Goal: Task Accomplishment & Management: Manage account settings

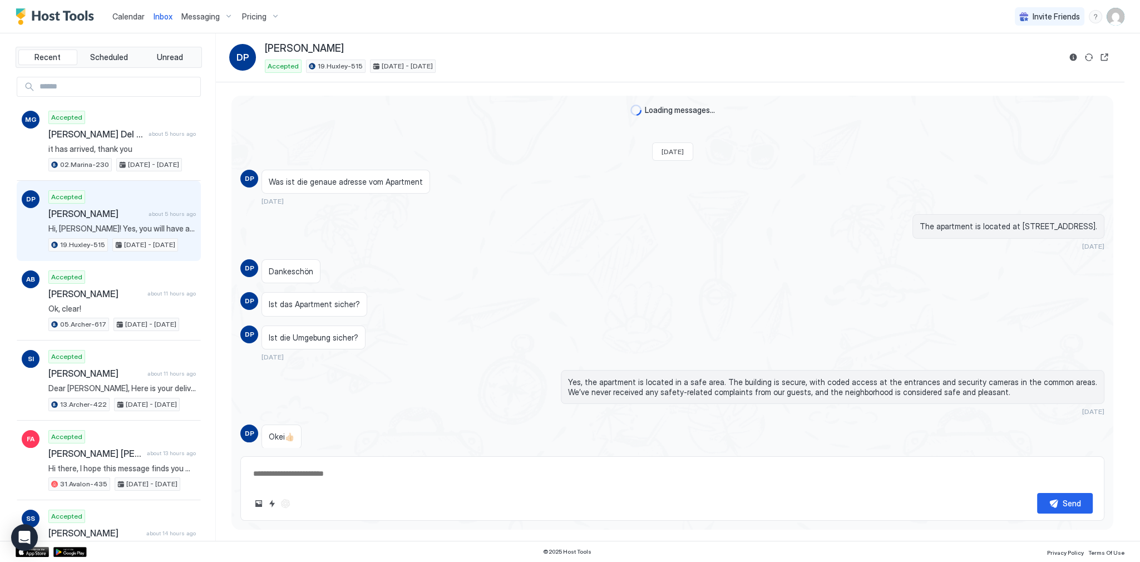
scroll to position [842, 0]
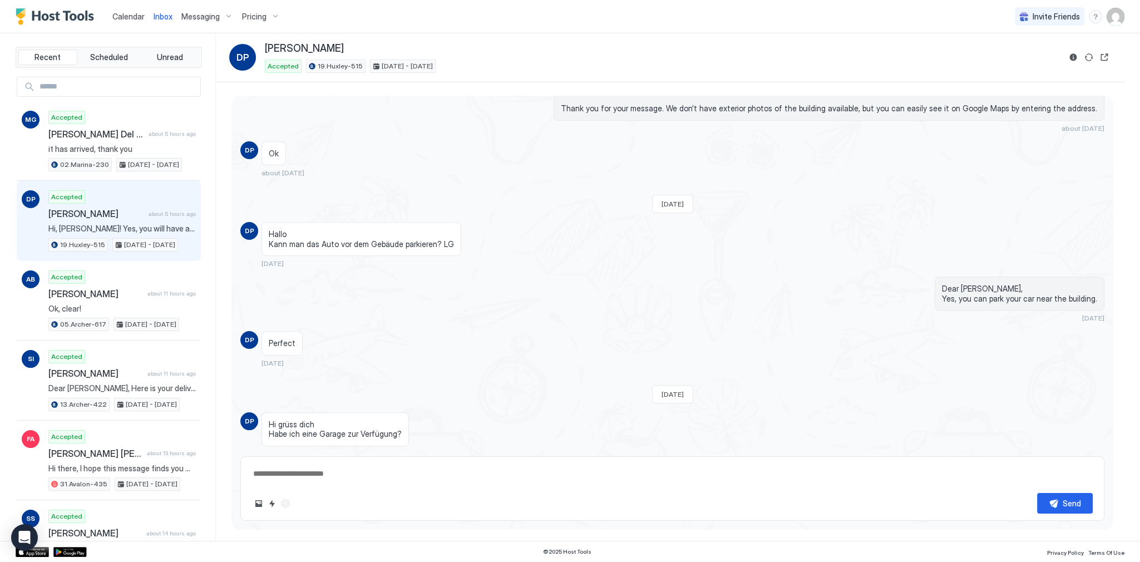
click at [599, 32] on div "Calendar Inbox Messaging Pricing Invite Friends SG" at bounding box center [570, 16] width 1140 height 33
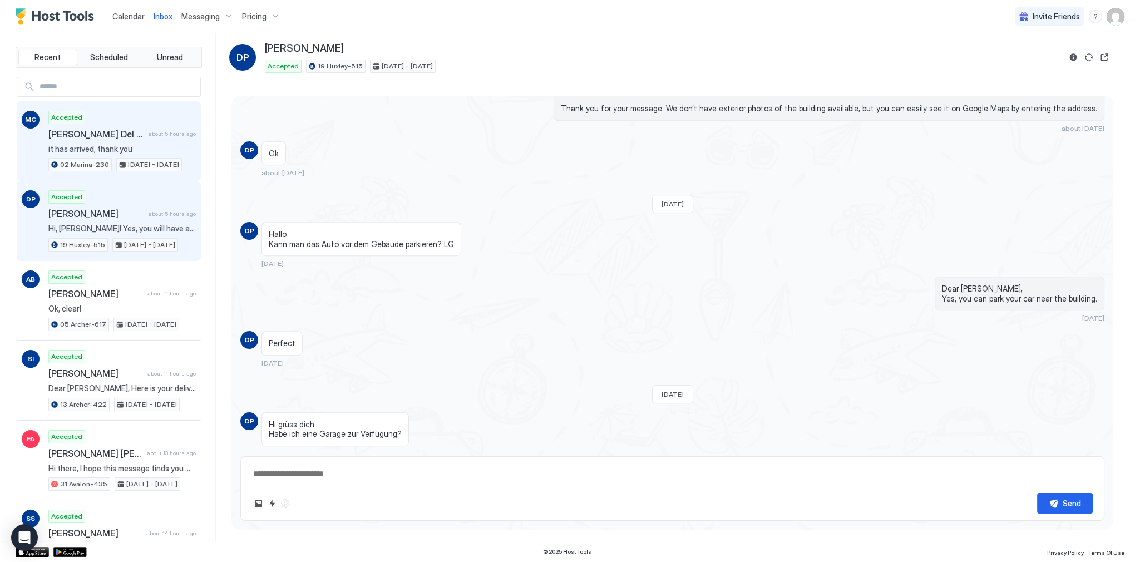
click at [115, 134] on span "[PERSON_NAME] Del [PERSON_NAME]" at bounding box center [96, 133] width 96 height 11
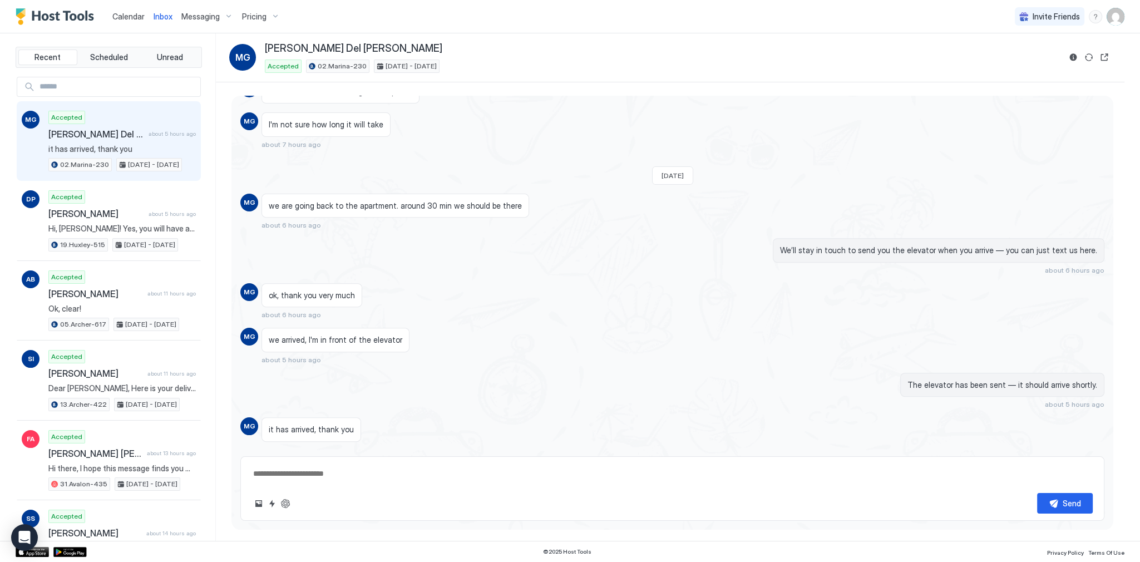
type textarea "*"
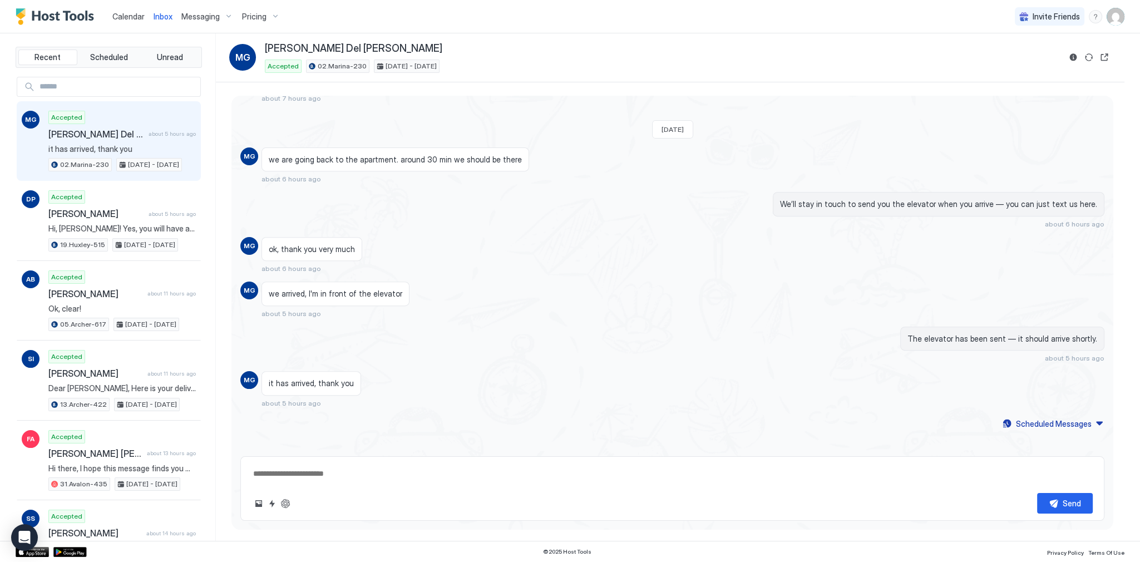
click at [567, 48] on div "[PERSON_NAME] Del [PERSON_NAME]" at bounding box center [662, 48] width 795 height 13
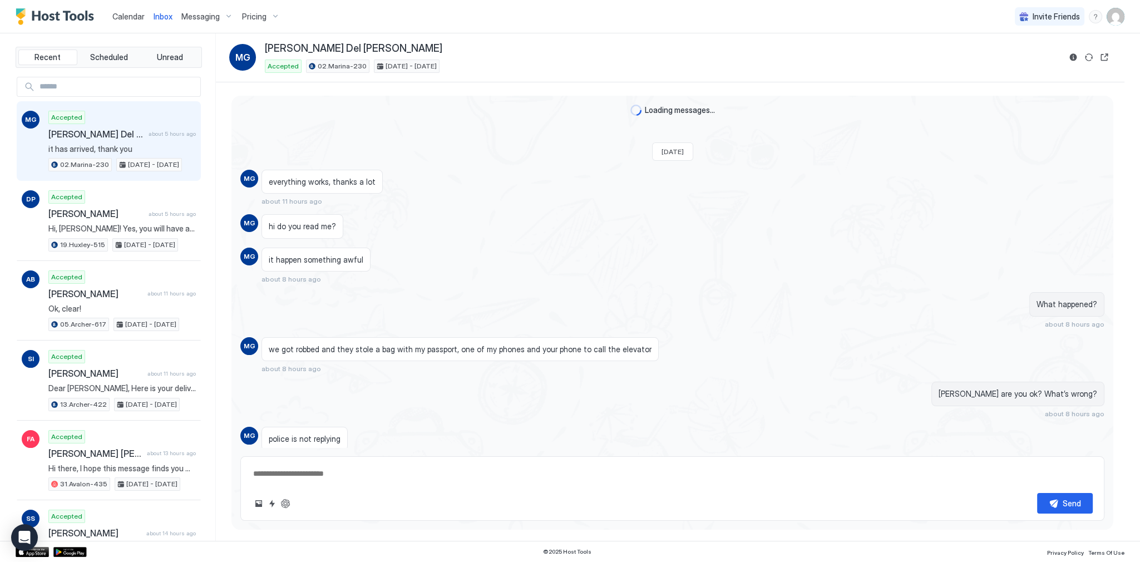
scroll to position [650, 0]
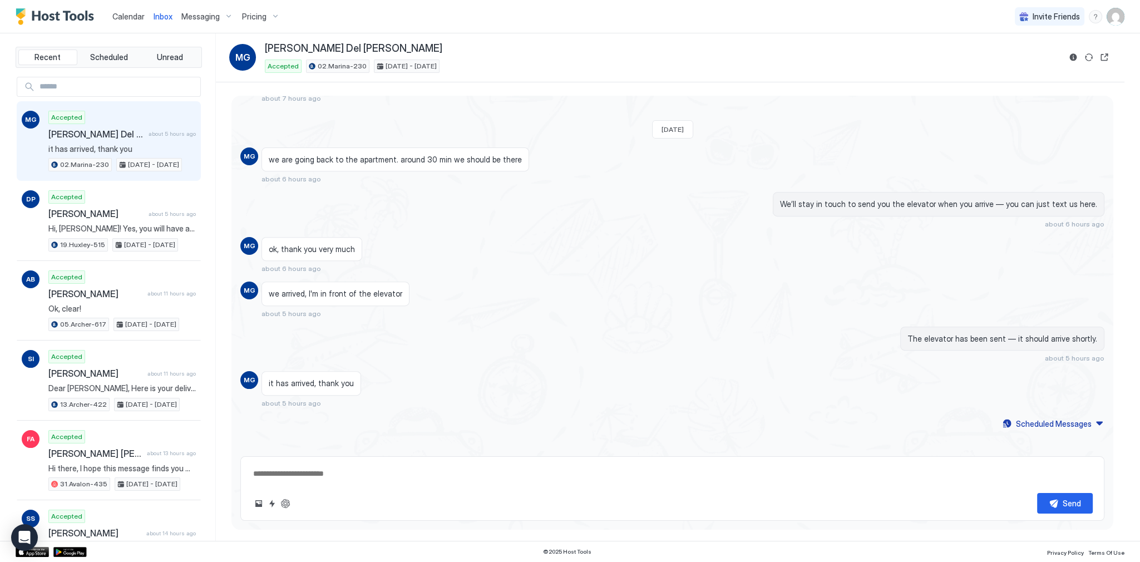
click at [145, 18] on div "Calendar" at bounding box center [128, 16] width 41 height 21
click at [131, 18] on span "Calendar" at bounding box center [128, 16] width 32 height 9
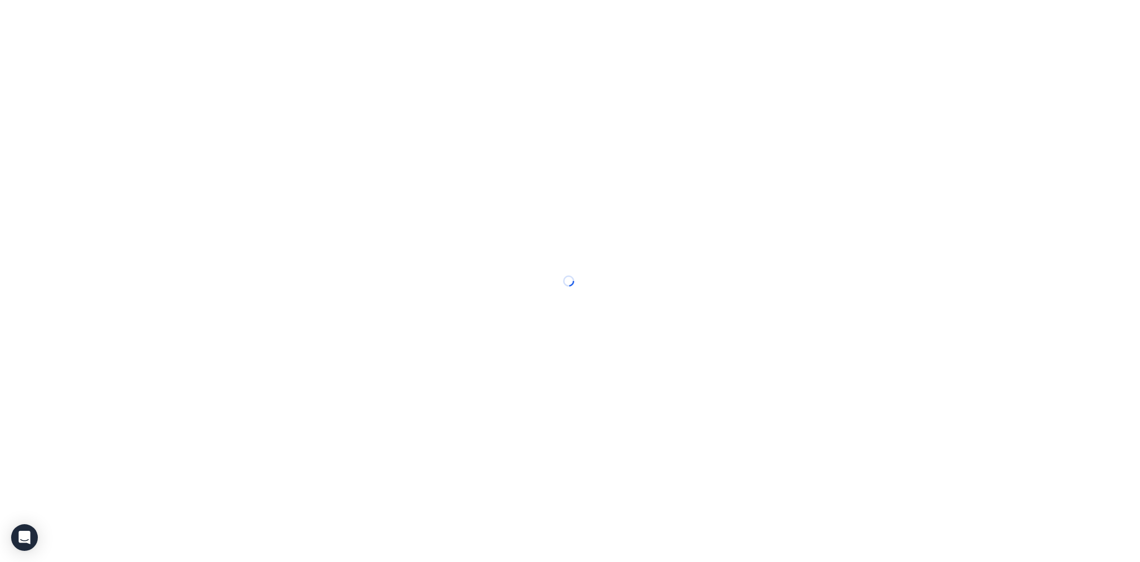
click at [131, 19] on div at bounding box center [570, 281] width 1140 height 562
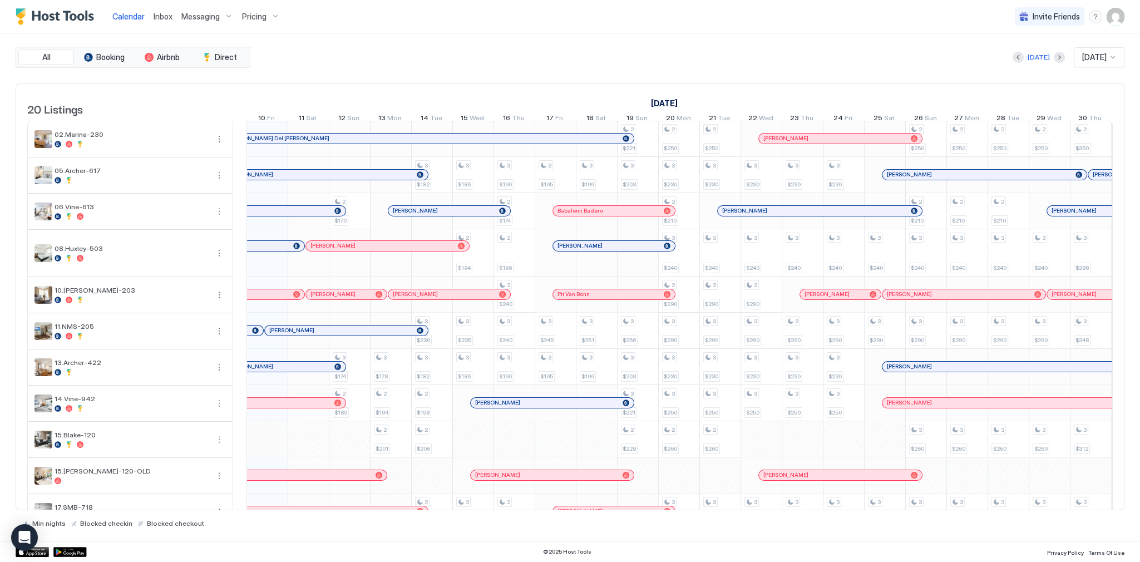
scroll to position [0, 618]
click at [394, 71] on div "All Booking Airbnb Direct [DATE] [DATE] 20 Listings [DATE] [DATE] [DATE] 25 Thu…" at bounding box center [570, 287] width 1109 height 481
click at [418, 91] on div "[DATE] [DATE] [DATE] 25 Thu 26 Fri 27 Sat 28 Sun 29 Mon 30 Tue 1 Wed 2 Thu 3 Fr…" at bounding box center [61, 105] width 866 height 43
click at [560, 38] on div "All Booking Airbnb Direct [DATE] [DATE] 20 Listings [DATE] [DATE] [DATE] 25 Thu…" at bounding box center [570, 286] width 1109 height 507
click at [154, 16] on span "Inbox" at bounding box center [163, 16] width 19 height 9
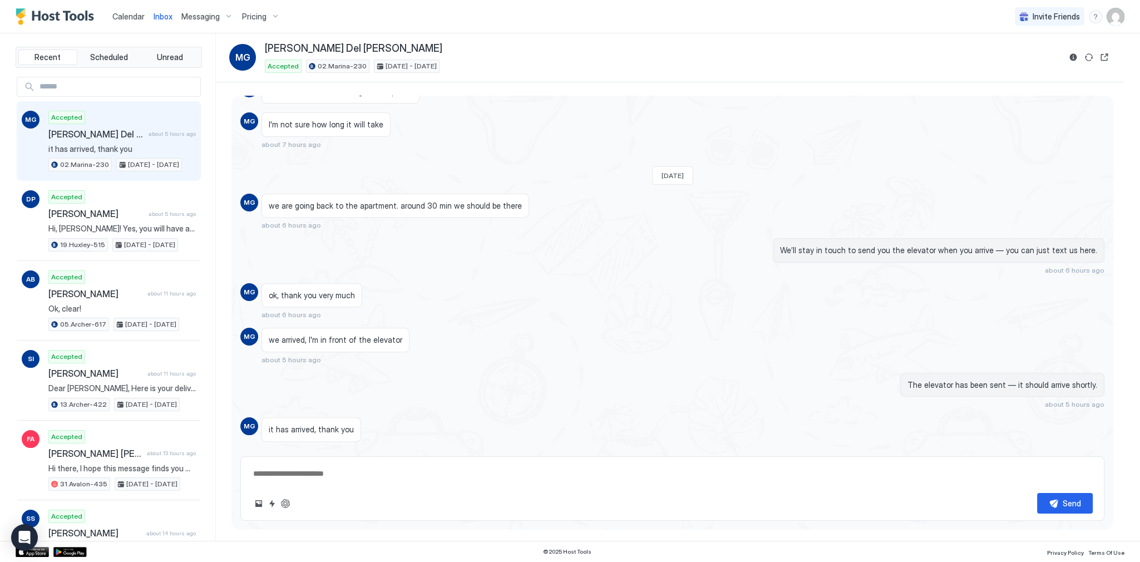
scroll to position [639, 0]
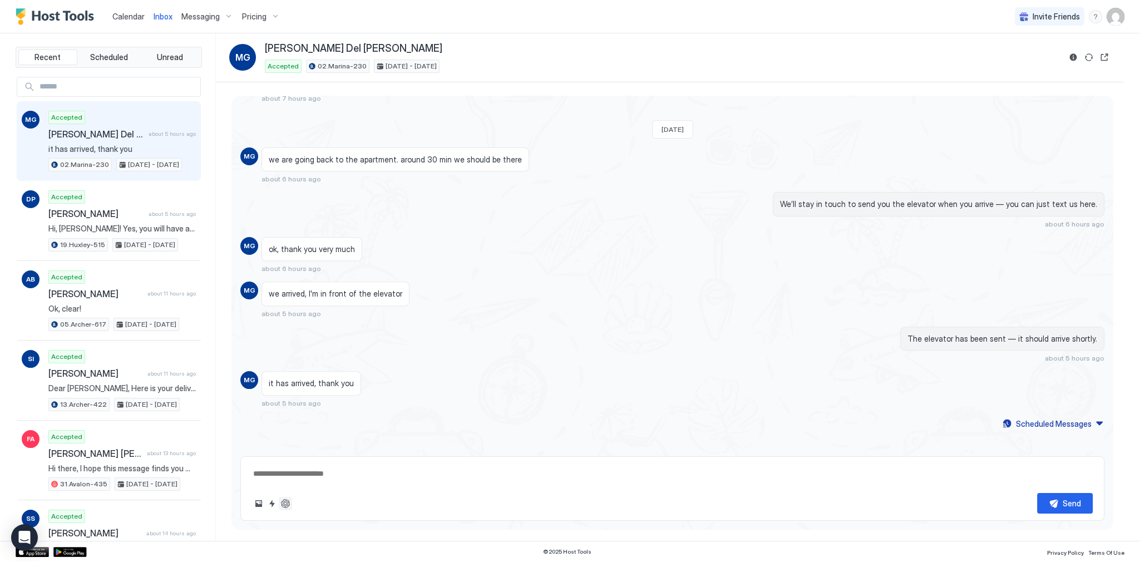
click at [288, 506] on button "ChatGPT Auto Reply" at bounding box center [285, 503] width 13 height 13
type textarea "*"
click at [570, 556] on div "An issue occurred. Please try again" at bounding box center [570, 547] width 214 height 24
click at [570, 554] on div "An issue occurred. Please try again" at bounding box center [570, 547] width 214 height 24
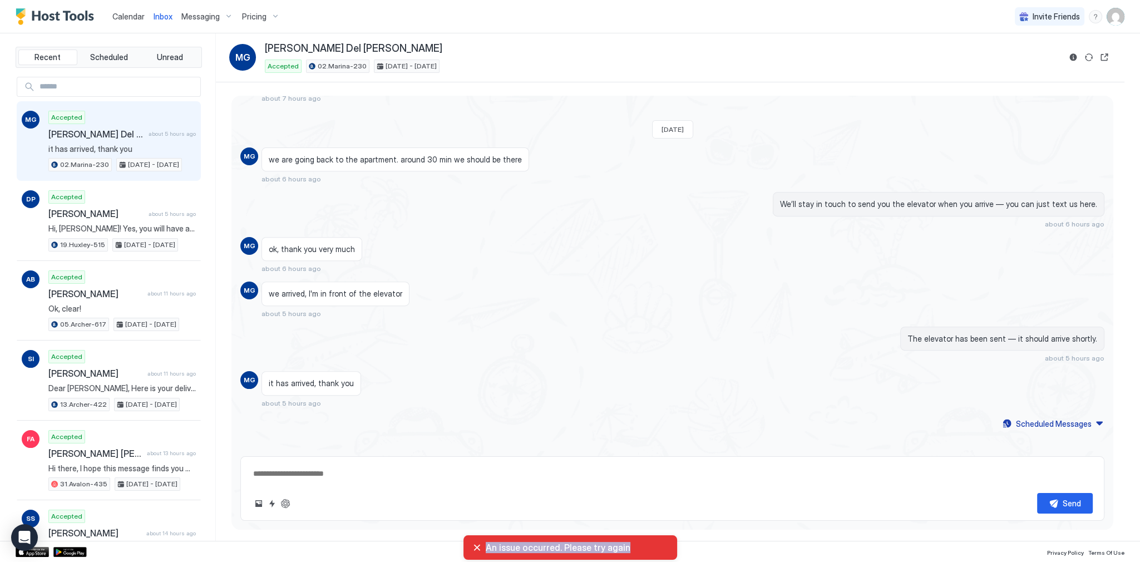
click at [570, 554] on div "An issue occurred. Please try again" at bounding box center [570, 547] width 214 height 24
copy span "An issue occurred. Please try again"
click at [619, 547] on span "An issue occurred. Please try again" at bounding box center [577, 547] width 182 height 11
click at [1116, 7] on div "Invite Friends SG" at bounding box center [1070, 16] width 110 height 33
click at [1114, 11] on img "User profile" at bounding box center [1115, 17] width 18 height 18
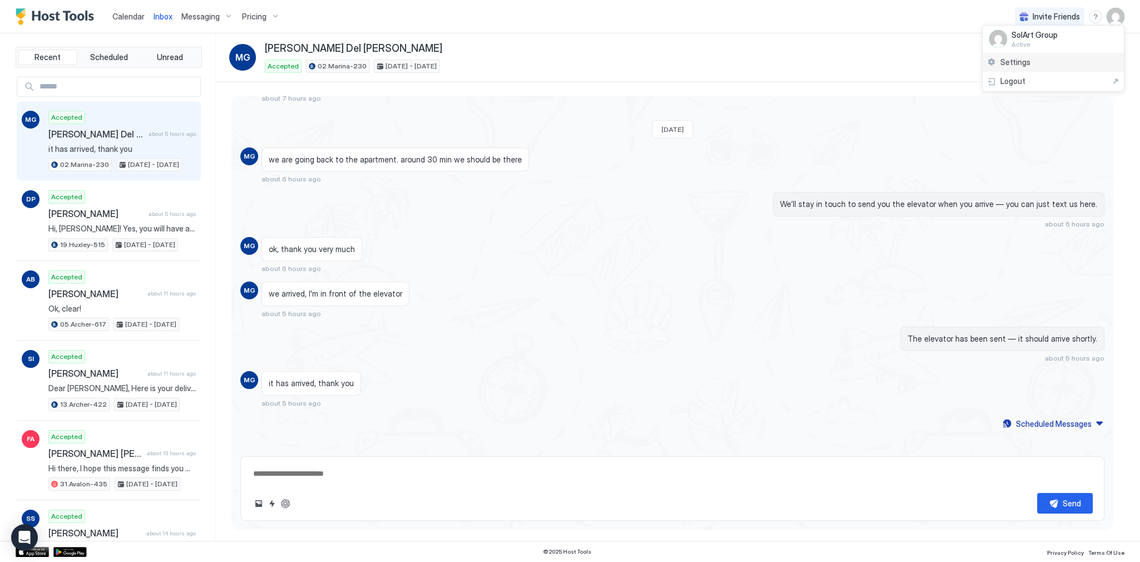
click at [1039, 62] on div "Settings" at bounding box center [1052, 62] width 141 height 19
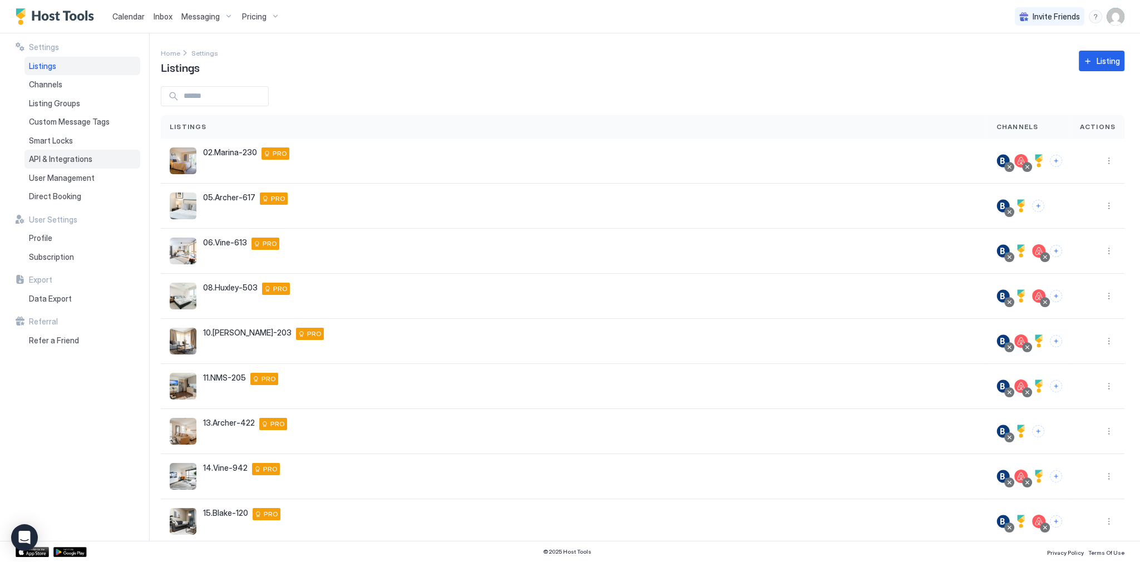
click at [80, 162] on span "API & Integrations" at bounding box center [60, 159] width 63 height 10
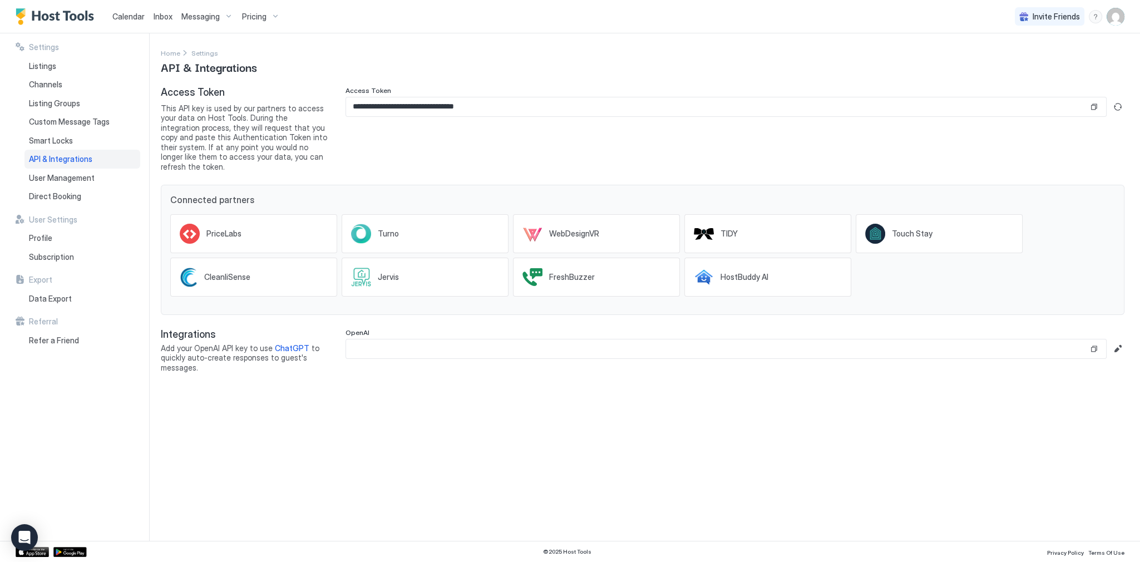
click at [197, 343] on span "Add your OpenAI API key to use ChatGPT to quickly auto-create responses to gues…" at bounding box center [244, 357] width 167 height 29
drag, startPoint x: 197, startPoint y: 336, endPoint x: 224, endPoint y: 334, distance: 26.8
click at [224, 343] on span "Add your OpenAI API key to use ChatGPT to quickly auto-create responses to gues…" at bounding box center [244, 357] width 167 height 29
copy span "OpenAI API"
click at [210, 343] on span "Add your OpenAI API key to use ChatGPT to quickly auto-create responses to gues…" at bounding box center [244, 357] width 167 height 29
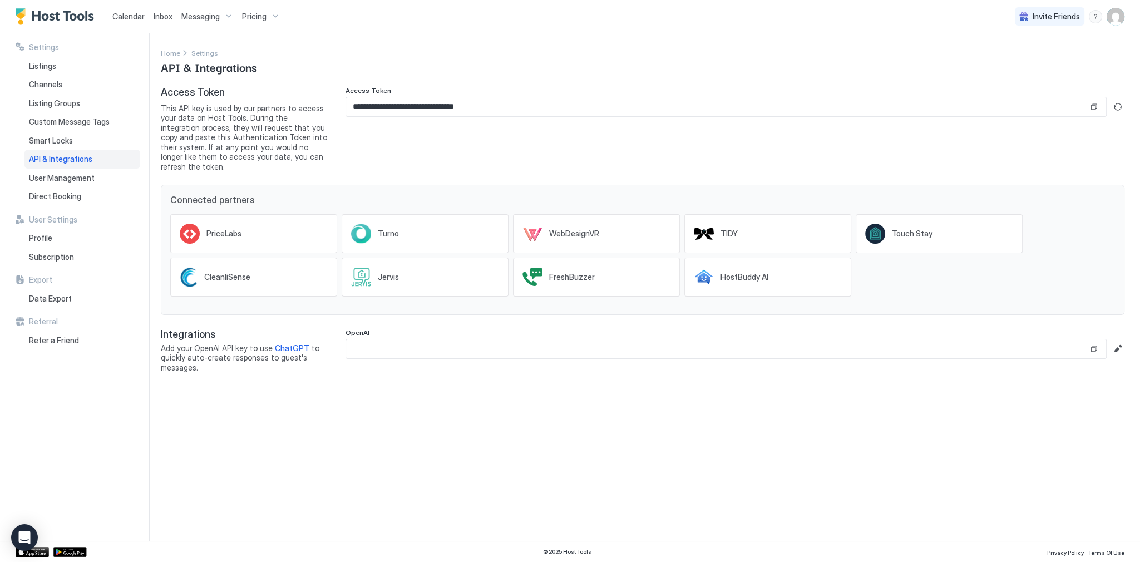
click at [210, 343] on span "Add your OpenAI API key to use ChatGPT to quickly auto-create responses to gues…" at bounding box center [244, 357] width 167 height 29
drag, startPoint x: 210, startPoint y: 340, endPoint x: 236, endPoint y: 341, distance: 26.2
click at [236, 343] on span "Add your OpenAI API key to use ChatGPT to quickly auto-create responses to gues…" at bounding box center [244, 357] width 167 height 29
copy span "OpenAI API key"
drag, startPoint x: 403, startPoint y: 140, endPoint x: 231, endPoint y: 39, distance: 198.7
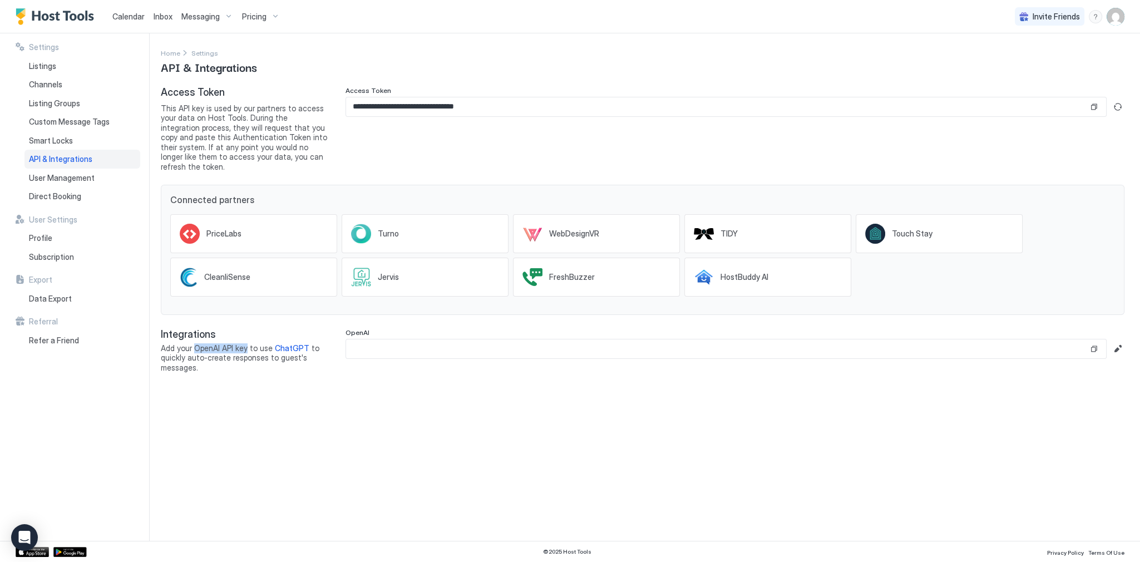
click at [403, 140] on div "**********" at bounding box center [734, 128] width 779 height 85
click at [243, 102] on div "Access Token This API key is used by our partners to access your data on Host T…" at bounding box center [244, 128] width 167 height 85
click at [127, 19] on span "Calendar" at bounding box center [128, 16] width 32 height 9
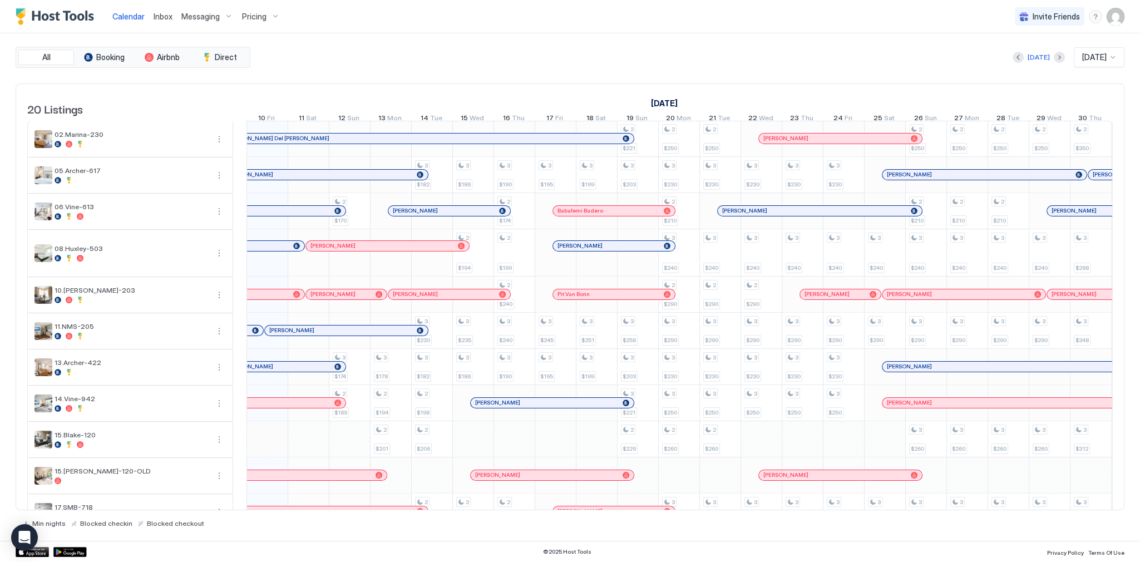
scroll to position [0, 618]
drag, startPoint x: 446, startPoint y: 61, endPoint x: 452, endPoint y: 75, distance: 14.7
click at [446, 62] on div "[DATE] [DATE]" at bounding box center [689, 57] width 872 height 20
click at [27, 540] on icon "Open Intercom Messenger" at bounding box center [24, 537] width 14 height 14
click at [263, 84] on div "[DATE] [DATE] [DATE] 25 Thu 26 Fri 27 Sat 28 Sun 29 Mon 30 Tue 1 Wed 2 Thu 3 Fr…" at bounding box center [61, 105] width 866 height 43
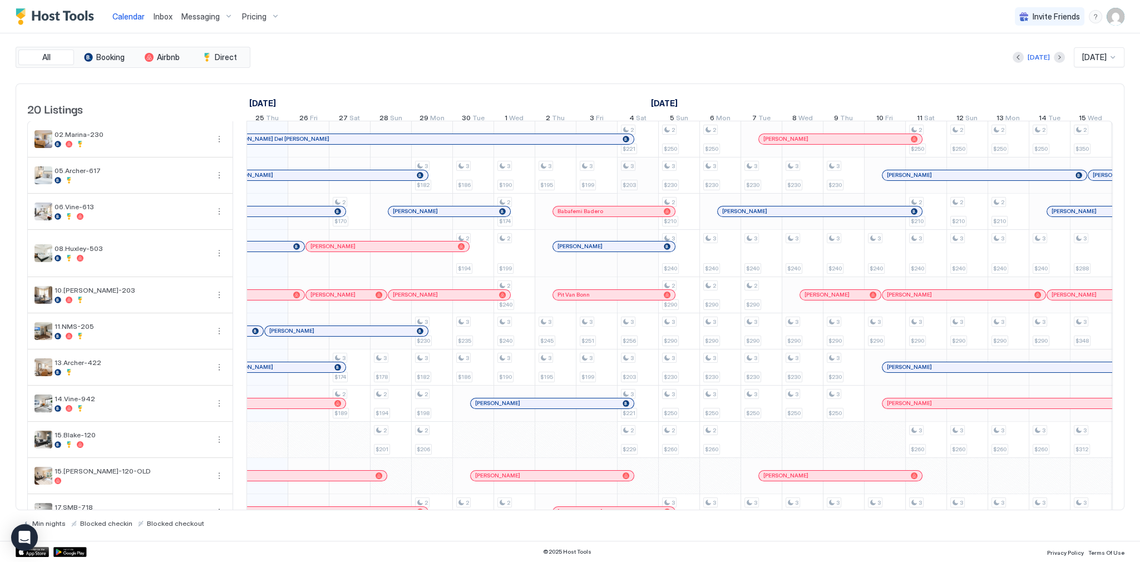
scroll to position [0, 618]
click at [158, 23] on div "Inbox" at bounding box center [163, 16] width 28 height 21
click at [158, 22] on div "Inbox" at bounding box center [163, 16] width 28 height 21
click at [160, 18] on span "Inbox" at bounding box center [163, 16] width 19 height 9
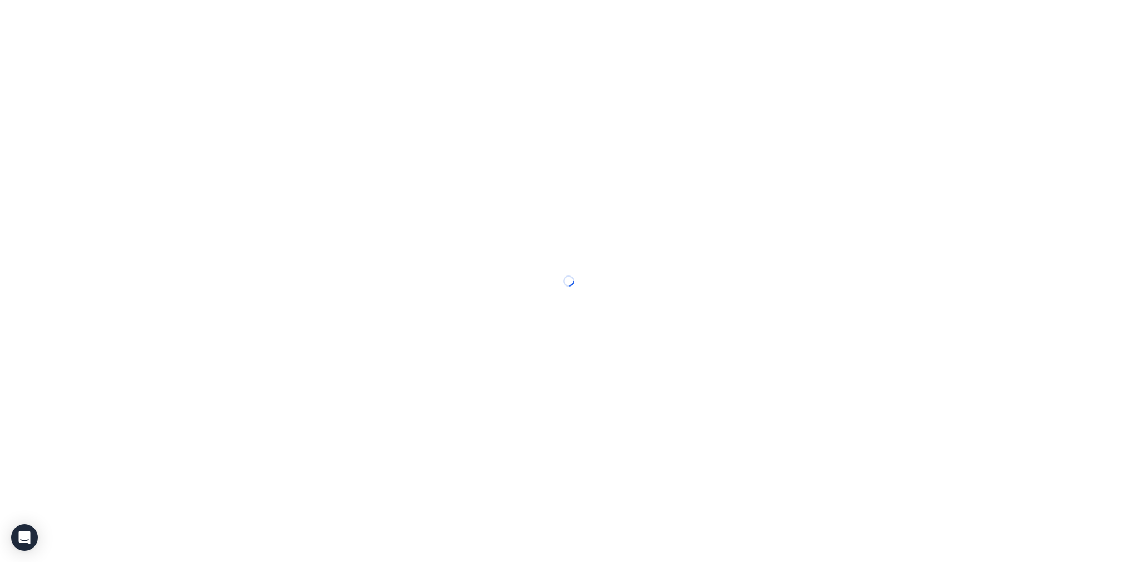
click at [160, 18] on div at bounding box center [570, 281] width 1140 height 562
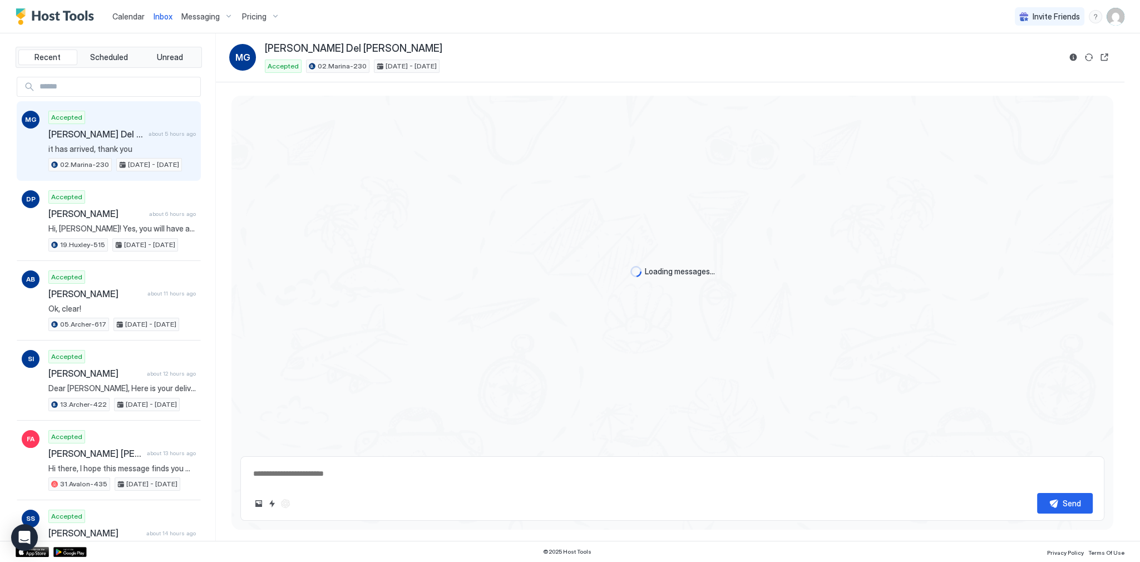
scroll to position [639, 0]
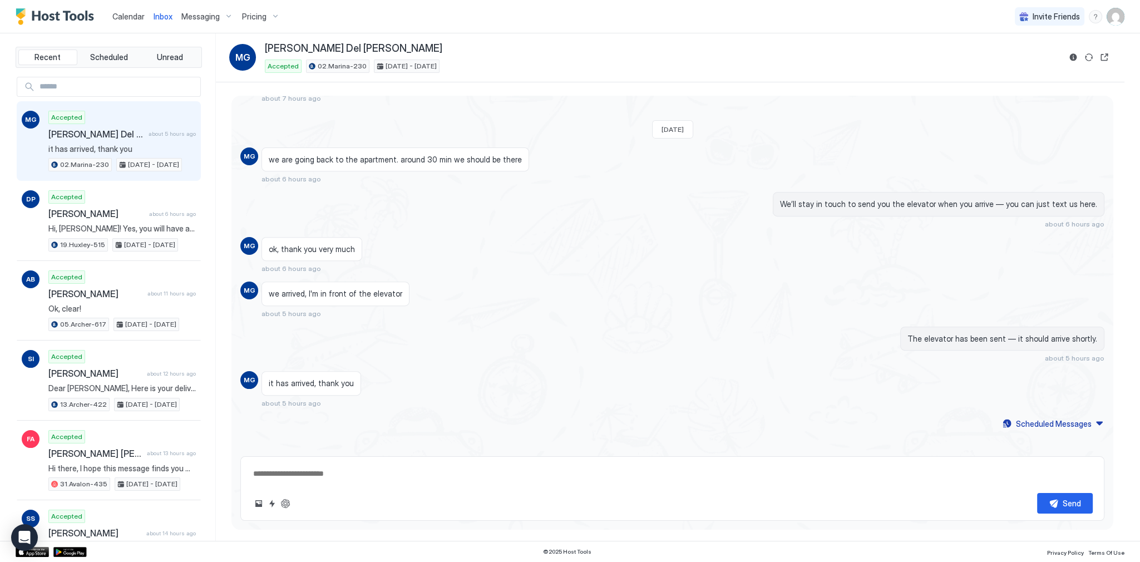
click at [1123, 13] on img "User profile" at bounding box center [1115, 17] width 18 height 18
click at [1024, 62] on span "Settings" at bounding box center [1015, 62] width 30 height 10
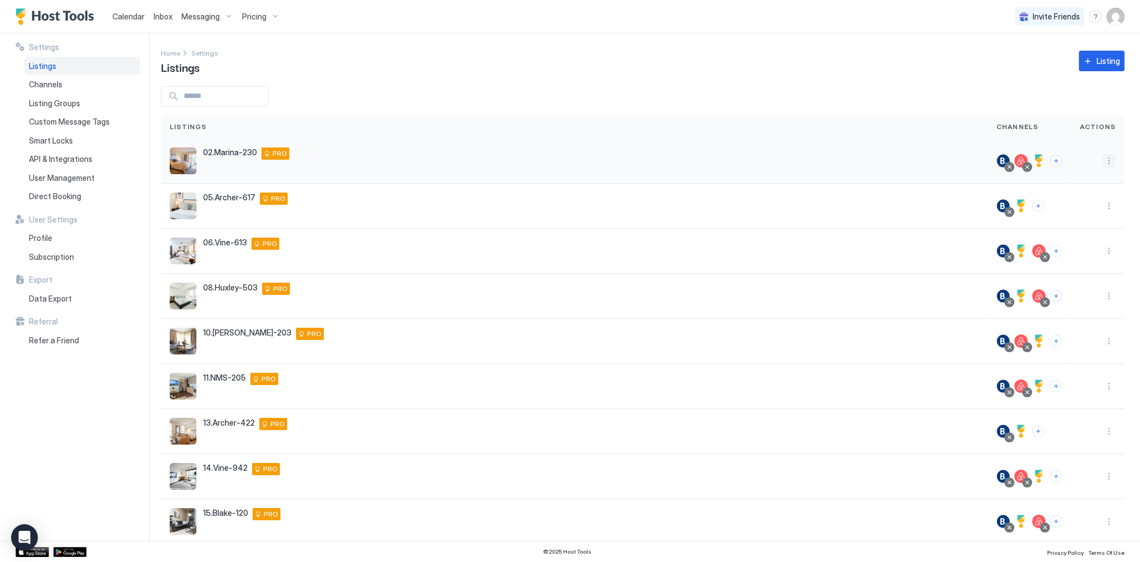
click at [1106, 162] on button "More options" at bounding box center [1108, 160] width 13 height 13
click at [1074, 214] on span "Listing Settings" at bounding box center [1077, 212] width 50 height 8
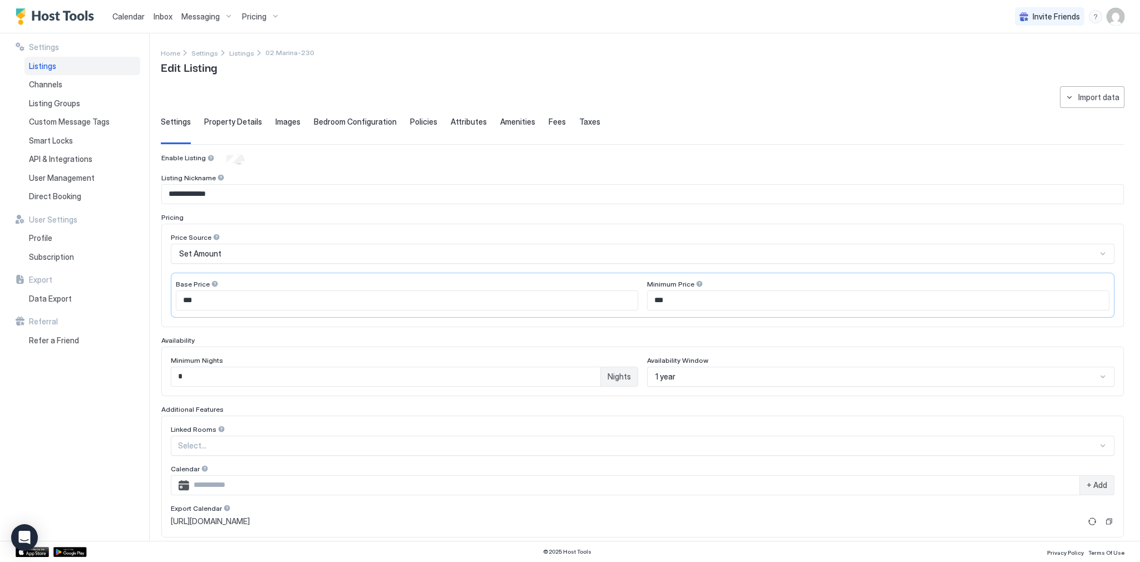
click at [241, 125] on span "Property Details" at bounding box center [233, 122] width 58 height 10
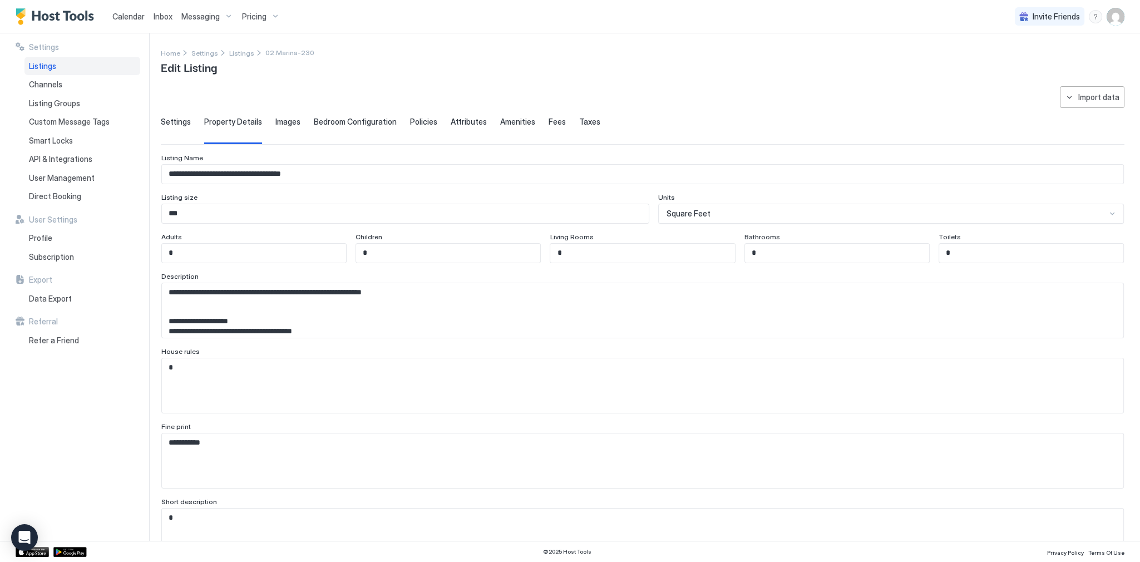
click at [339, 117] on span "Bedroom Configuration" at bounding box center [355, 122] width 83 height 10
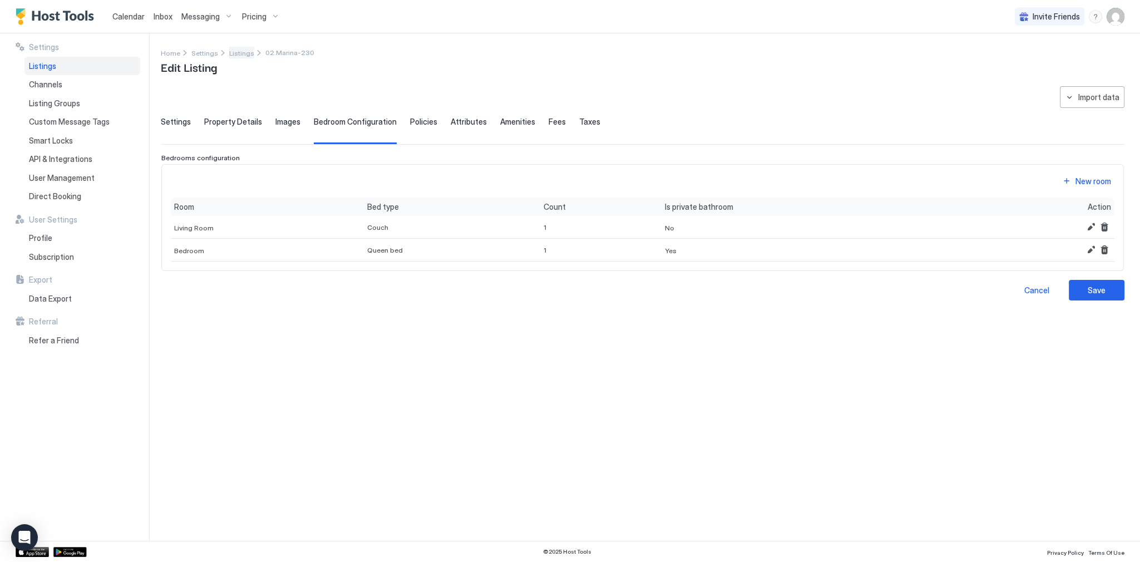
click at [234, 53] on span "Listings" at bounding box center [241, 53] width 25 height 8
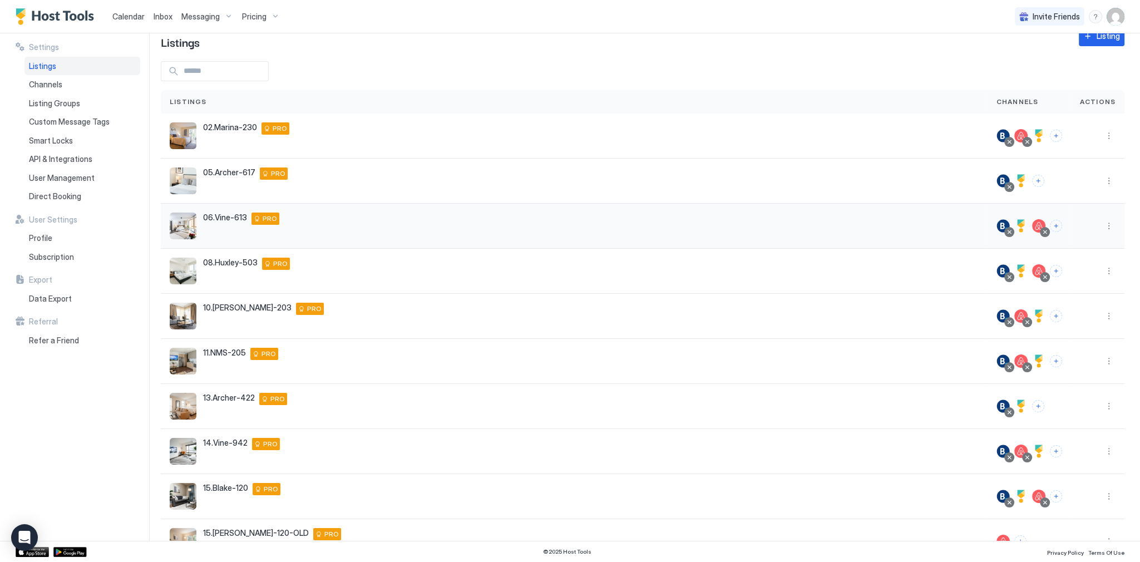
scroll to position [87, 0]
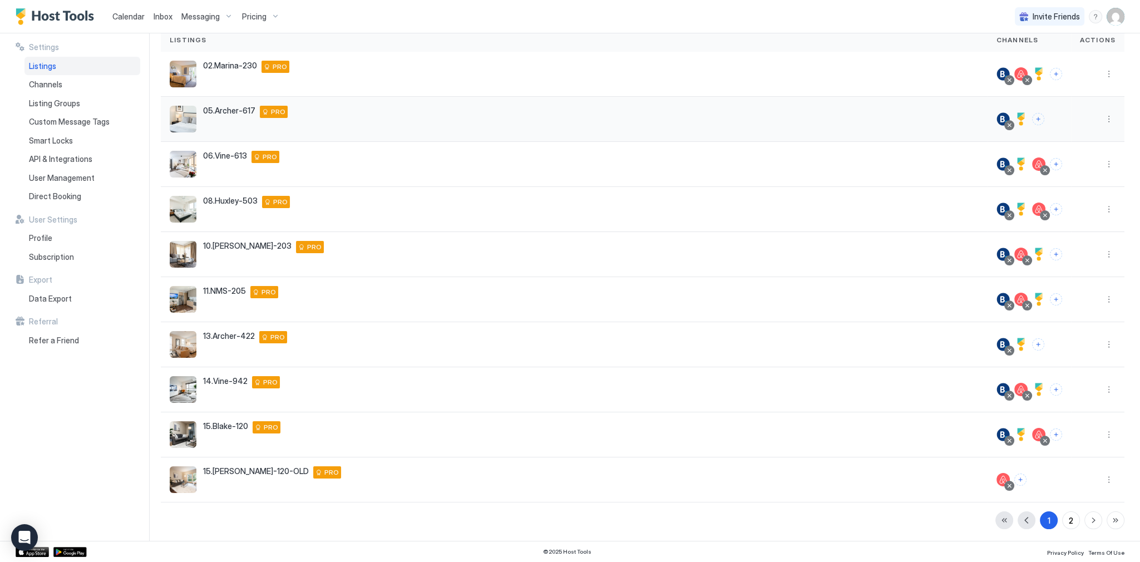
click at [1114, 118] on div at bounding box center [1097, 119] width 53 height 45
click at [1108, 118] on button "More options" at bounding box center [1108, 118] width 13 height 13
click at [1079, 171] on span "Listing Settings" at bounding box center [1077, 170] width 50 height 8
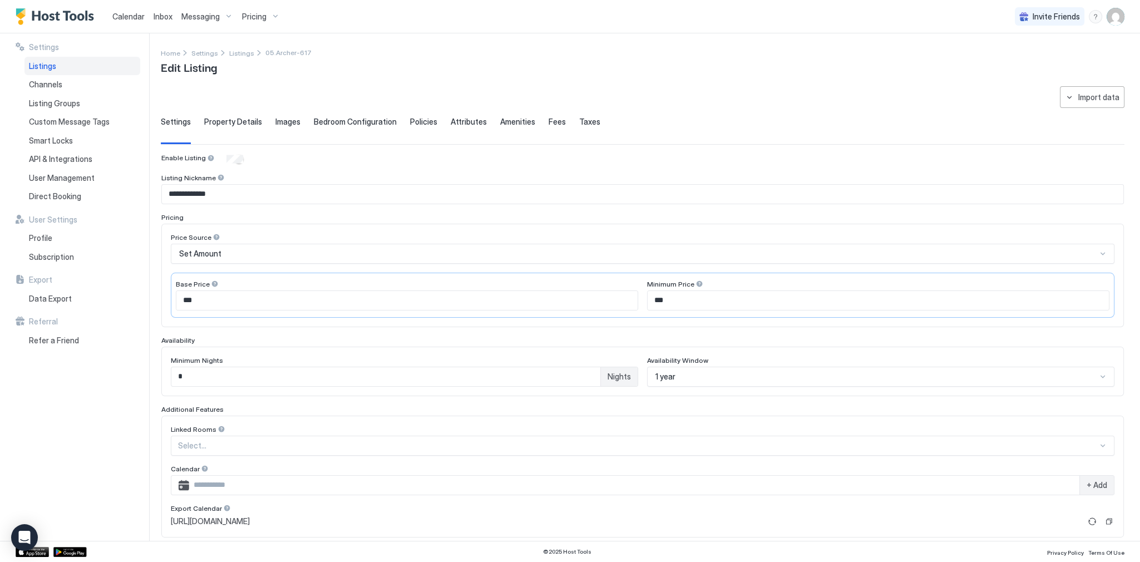
click at [266, 121] on div "Settings Property Details Images Bedroom Configuration Policies Attributes Amen…" at bounding box center [642, 130] width 963 height 27
click at [282, 124] on span "Images" at bounding box center [287, 122] width 25 height 10
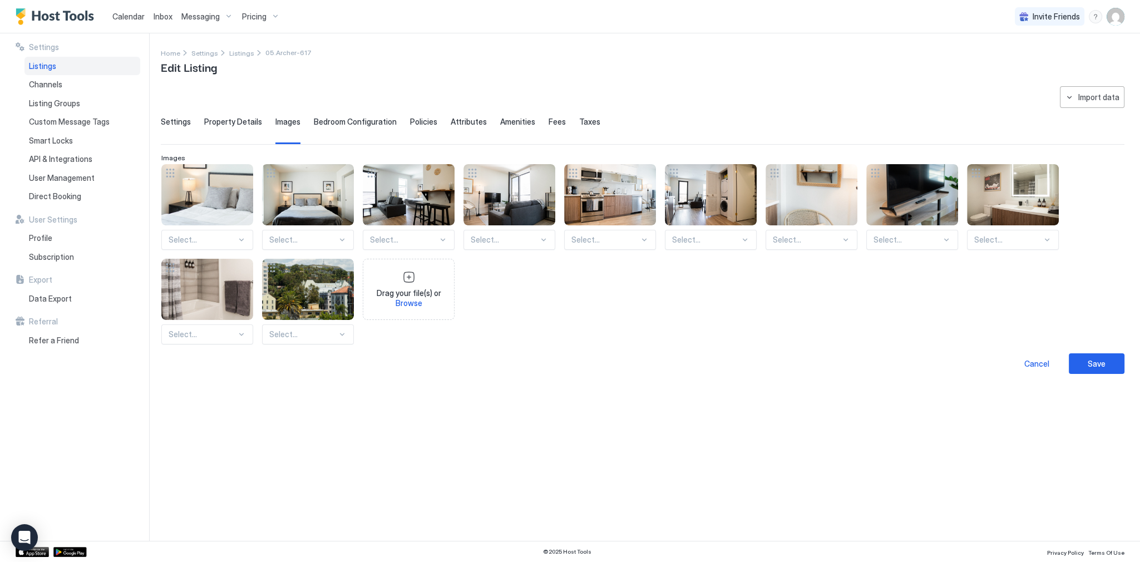
click at [331, 129] on div "Bedroom Configuration" at bounding box center [355, 130] width 83 height 27
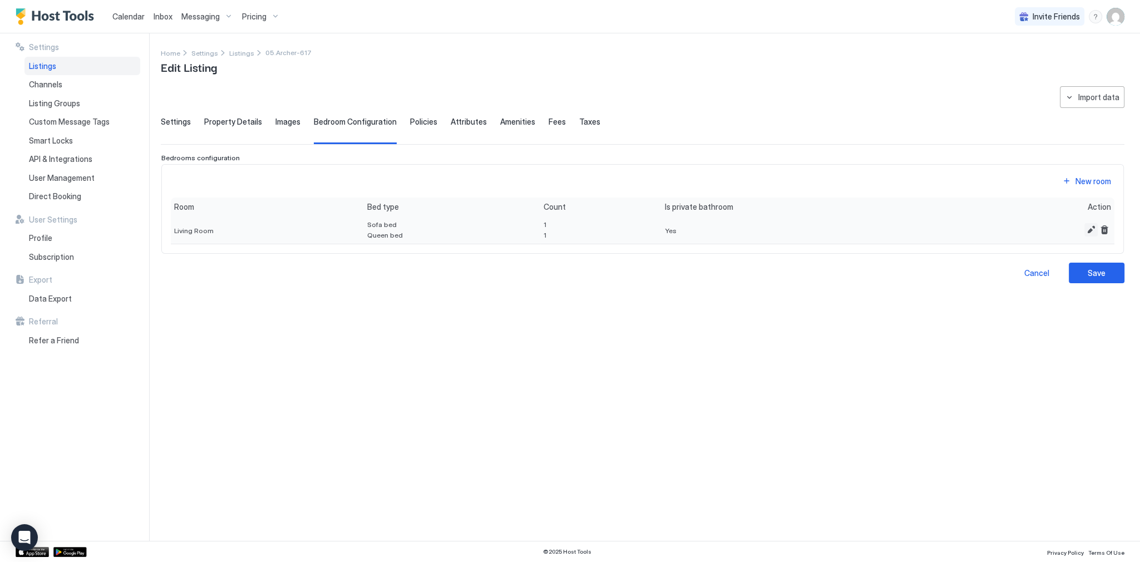
click at [1089, 229] on button "Edit" at bounding box center [1090, 229] width 13 height 13
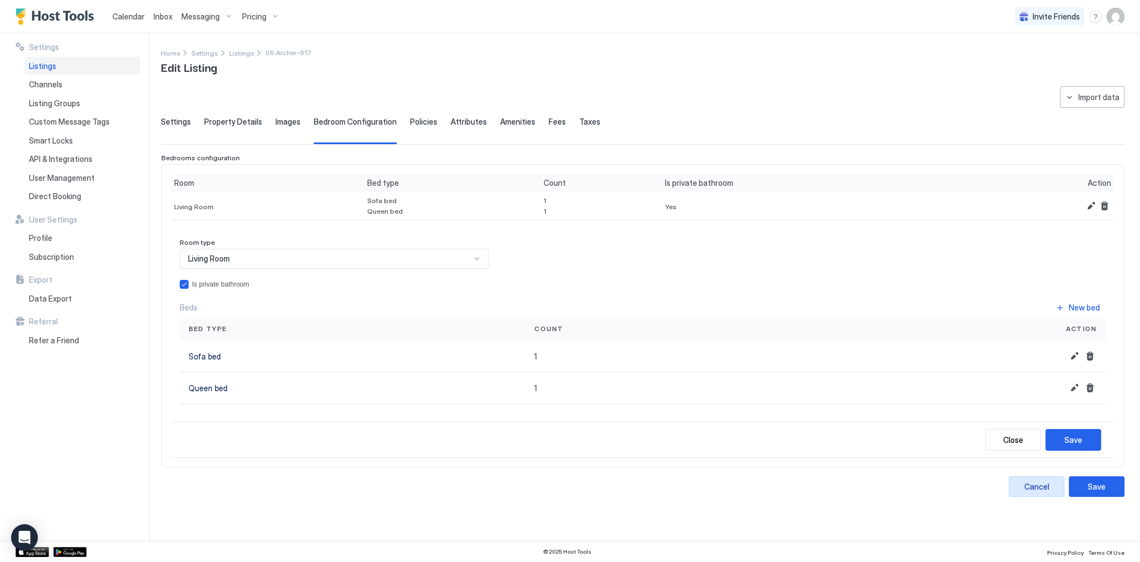
click at [1046, 477] on button "Cancel" at bounding box center [1036, 486] width 56 height 21
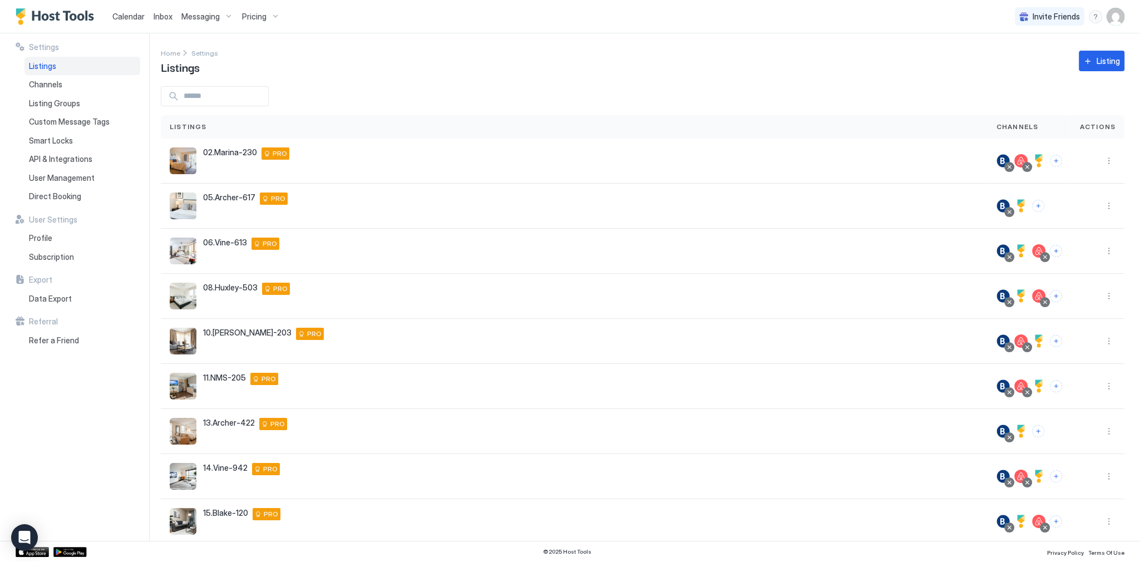
click at [125, 13] on span "Calendar" at bounding box center [128, 16] width 32 height 9
click at [126, 13] on span "Calendar" at bounding box center [128, 16] width 32 height 9
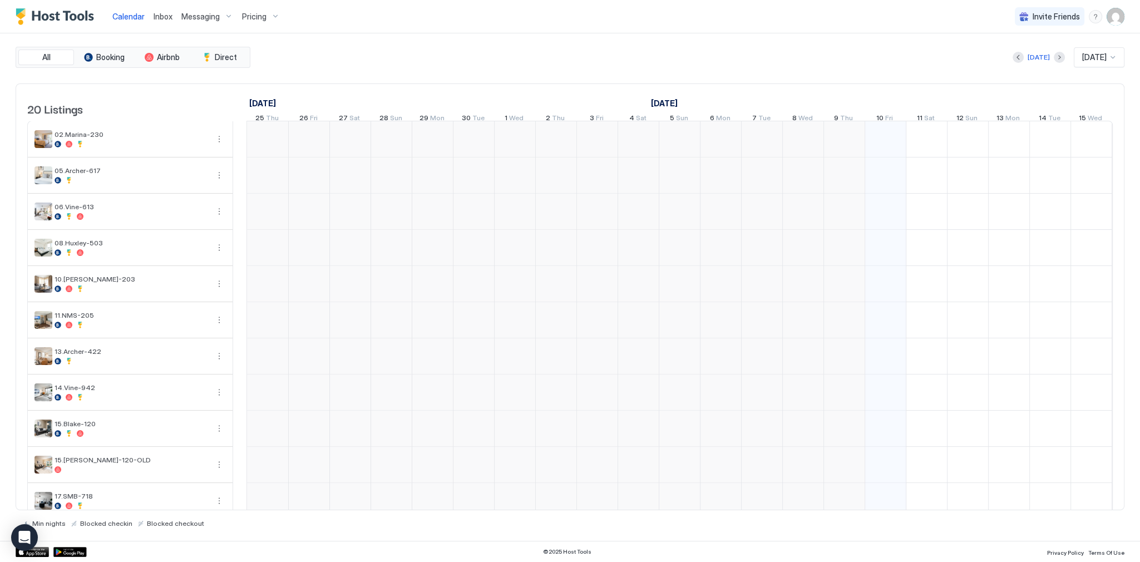
scroll to position [0, 618]
click at [542, 38] on div "All Booking Airbnb Direct [DATE] [DATE] 20 Listings [DATE] [DATE] [DATE] 25 Thu…" at bounding box center [570, 286] width 1109 height 507
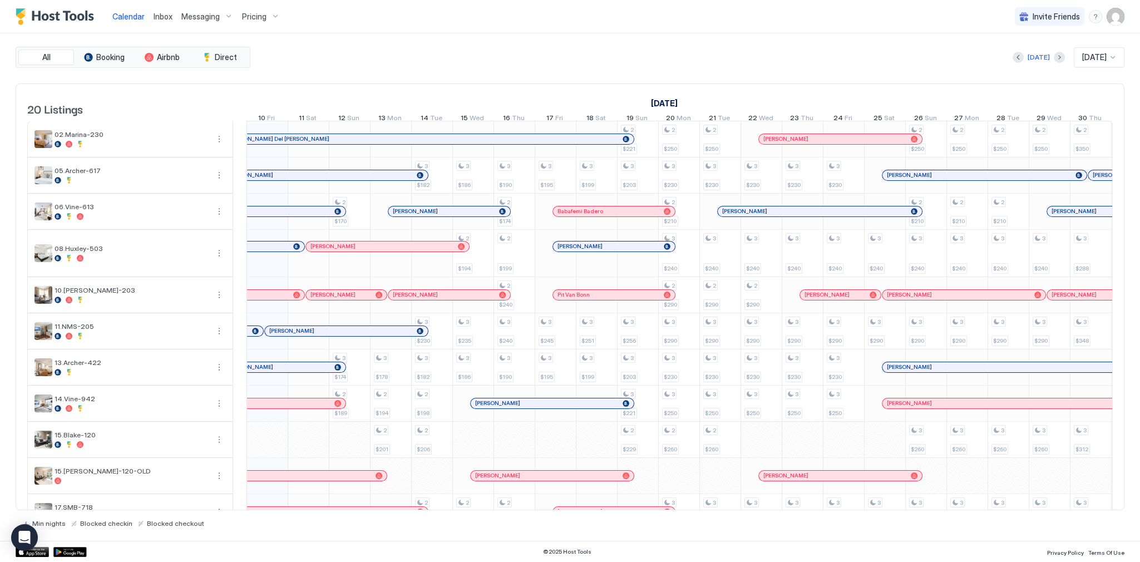
click at [479, 91] on div "[DATE] [DATE] [DATE] 25 Thu 26 Fri 27 Sat 28 Sun 29 Mon 30 Tue 1 Wed 2 Thu 3 Fr…" at bounding box center [61, 105] width 866 height 43
click at [397, 42] on div "All Booking Airbnb Direct [DATE] [DATE] 20 Listings [DATE] [DATE] [DATE] 25 Thu…" at bounding box center [570, 286] width 1109 height 507
click at [166, 12] on span "Inbox" at bounding box center [163, 16] width 19 height 9
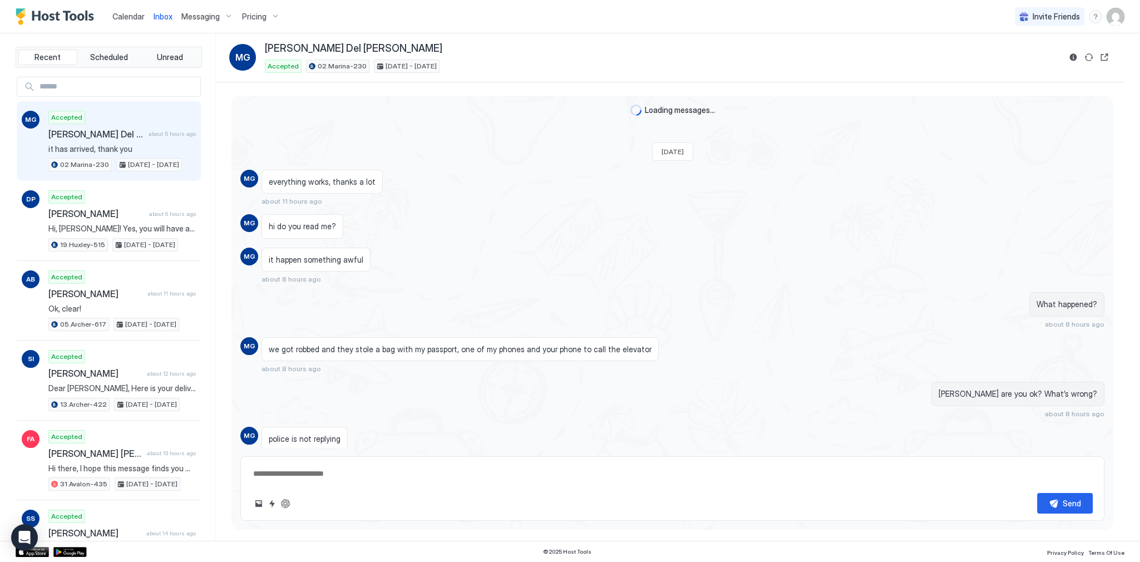
scroll to position [639, 0]
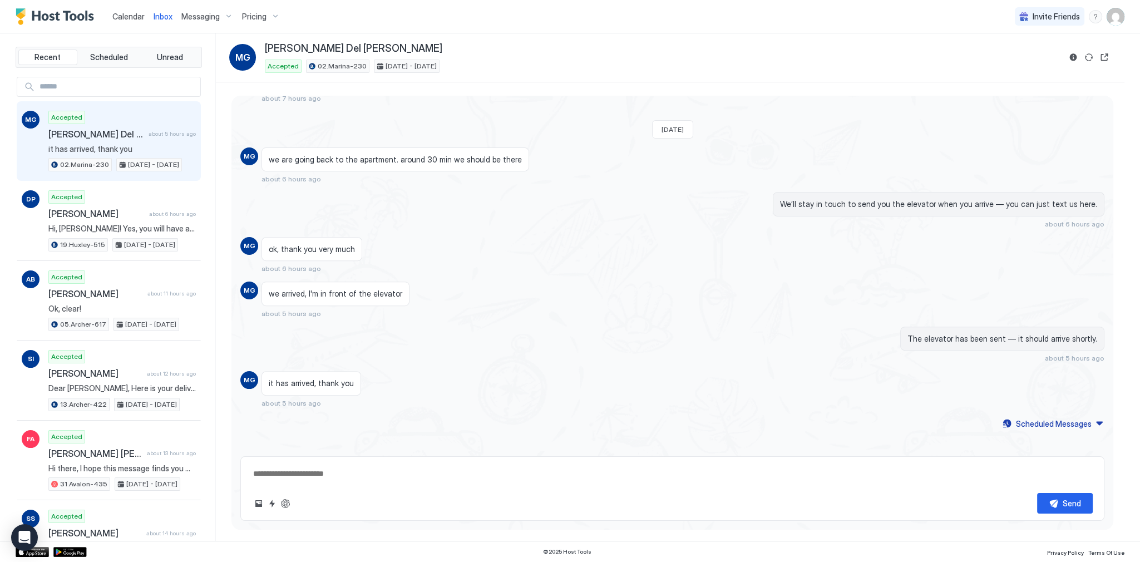
click at [137, 16] on span "Calendar" at bounding box center [128, 16] width 32 height 9
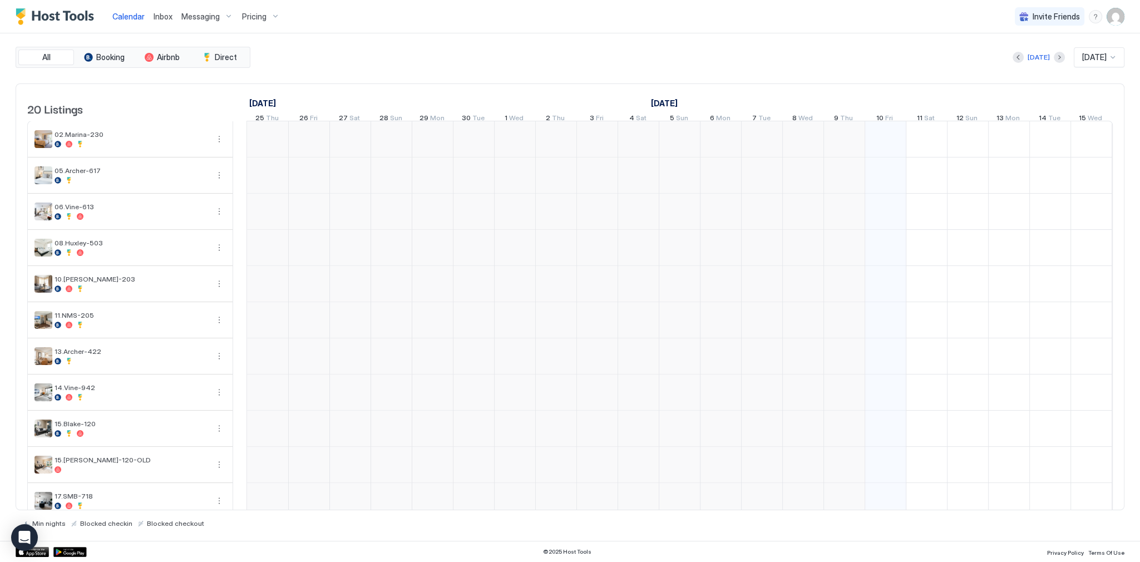
scroll to position [0, 618]
click at [370, 61] on div "[DATE] [DATE]" at bounding box center [689, 57] width 872 height 20
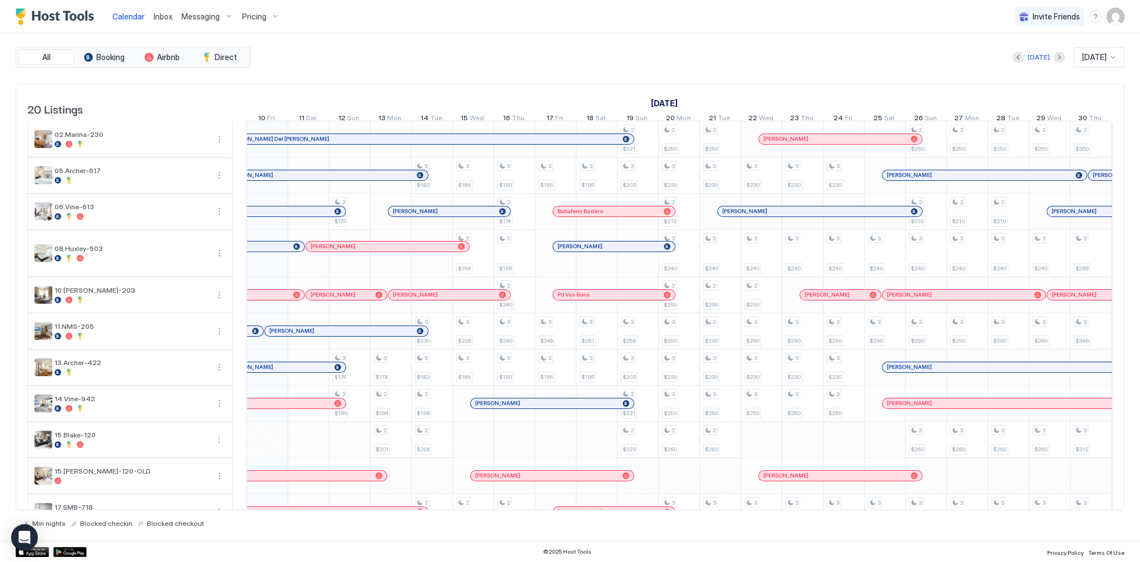
click at [168, 18] on span "Inbox" at bounding box center [163, 16] width 19 height 9
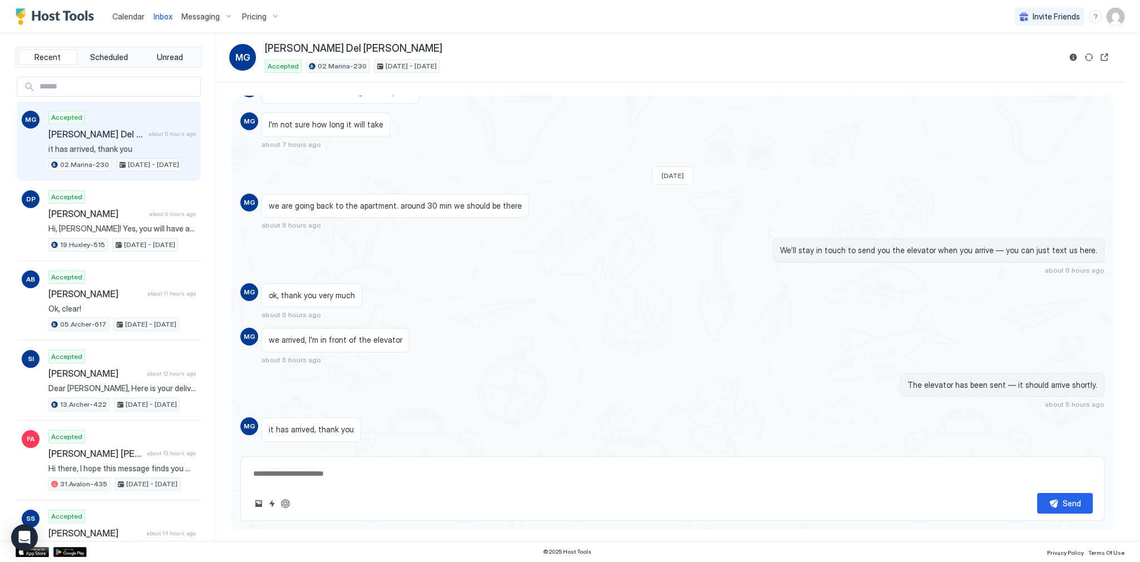
scroll to position [639, 0]
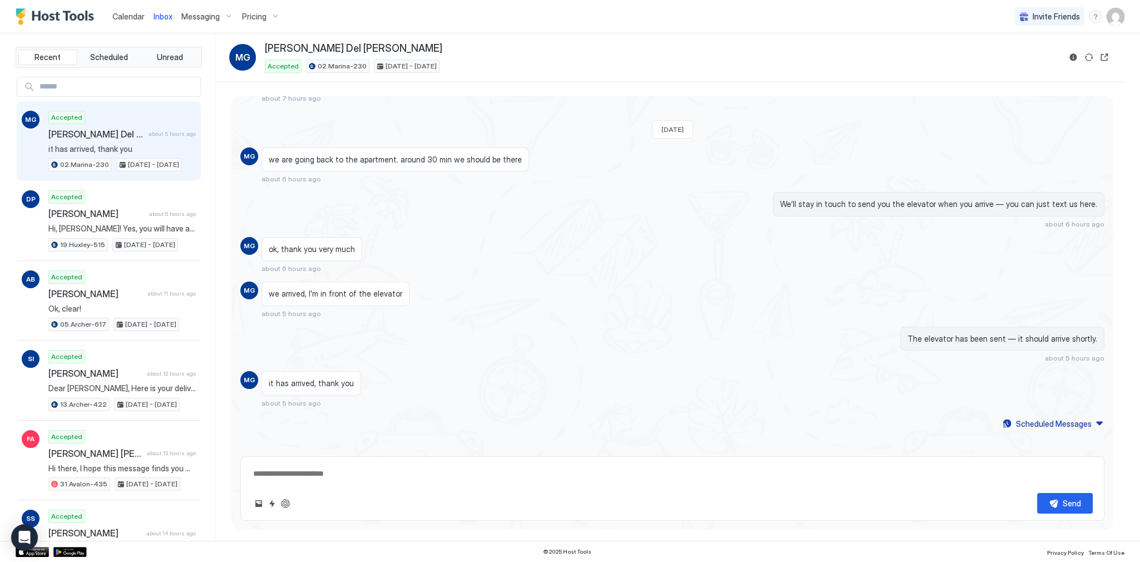
type textarea "*"
click at [136, 27] on div "Calendar" at bounding box center [128, 16] width 41 height 21
click at [142, 11] on link "Calendar" at bounding box center [128, 17] width 32 height 12
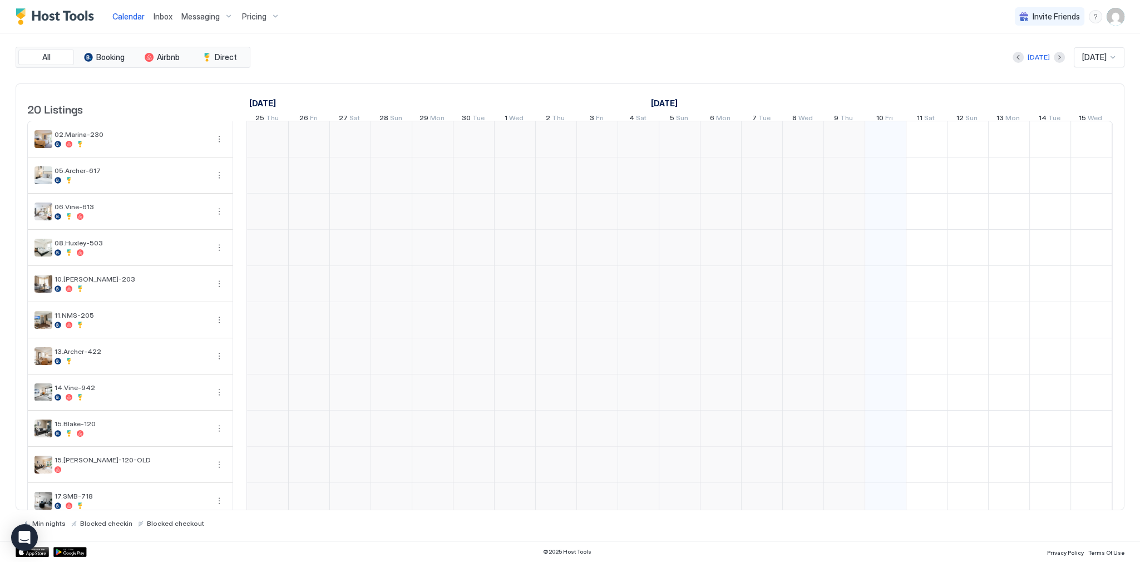
click at [136, 12] on span "Calendar" at bounding box center [128, 16] width 32 height 9
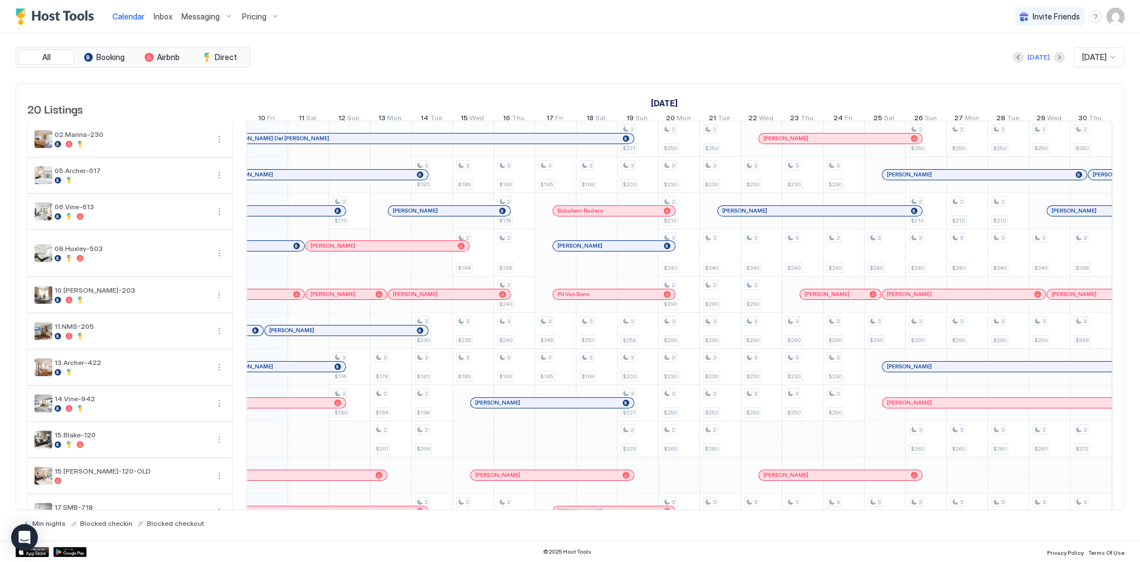
scroll to position [0, 618]
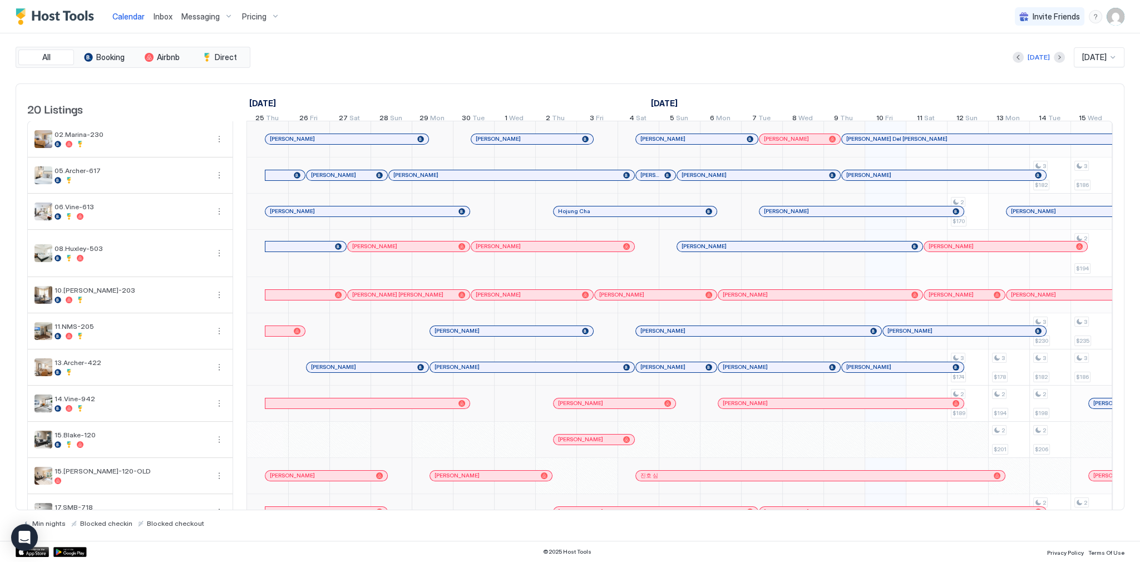
scroll to position [0, 618]
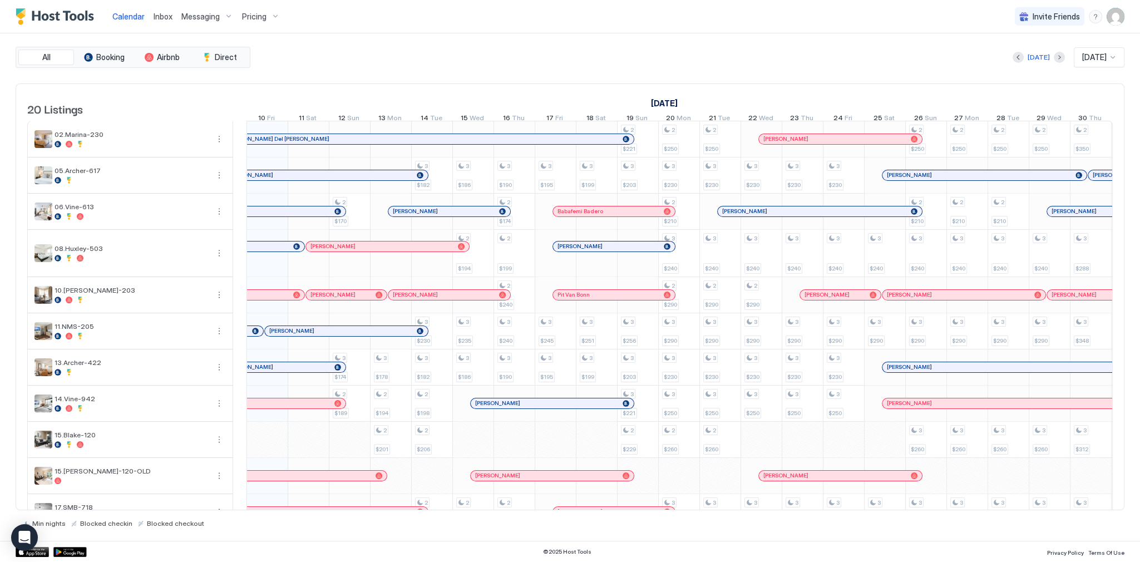
click at [681, 30] on div "Calendar Inbox Messaging Pricing Invite Friends SG" at bounding box center [570, 16] width 1140 height 33
click at [713, 37] on div "All Booking Airbnb Direct [DATE] [DATE] 20 Listings [DATE] [DATE] [DATE] 25 Thu…" at bounding box center [570, 286] width 1109 height 507
drag, startPoint x: 288, startPoint y: 45, endPoint x: 278, endPoint y: 43, distance: 10.7
click at [288, 45] on div "All Booking Airbnb Direct [DATE] [DATE] 20 Listings [DATE] [DATE] [DATE] 25 Thu…" at bounding box center [570, 286] width 1109 height 507
